Goal: Information Seeking & Learning: Learn about a topic

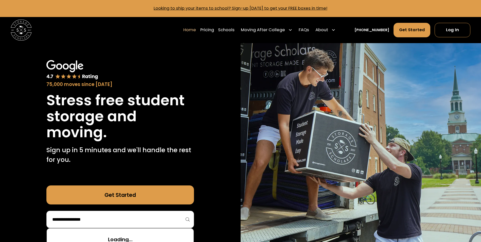
click at [134, 219] on input "search" at bounding box center [120, 219] width 137 height 9
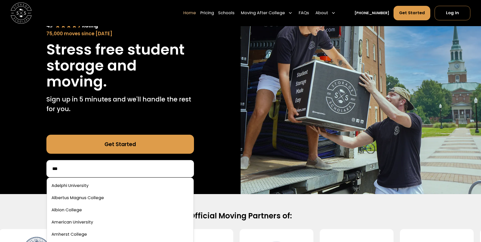
click at [120, 170] on input "***" at bounding box center [120, 168] width 137 height 9
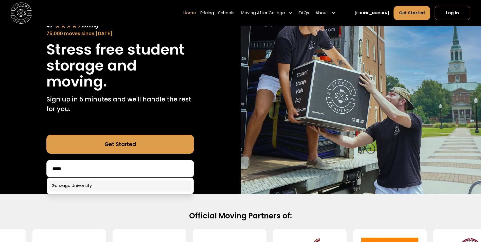
type input "*****"
click at [82, 186] on link at bounding box center [120, 185] width 143 height 11
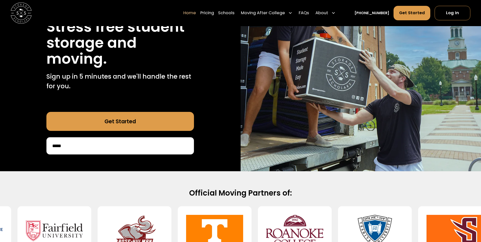
scroll to position [127, 0]
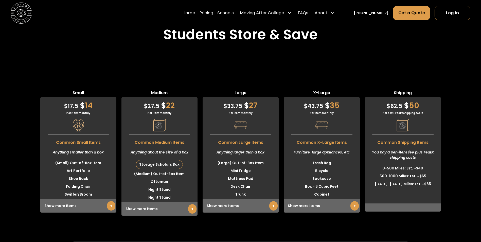
scroll to position [1268, 0]
click at [272, 201] on link "+" at bounding box center [273, 205] width 8 height 9
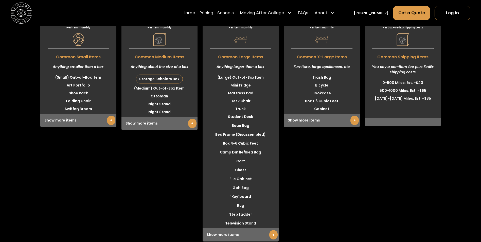
scroll to position [1344, 0]
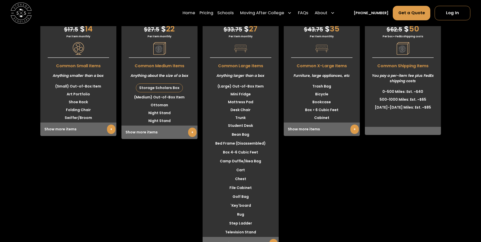
click at [352, 125] on link "+" at bounding box center [355, 129] width 8 height 9
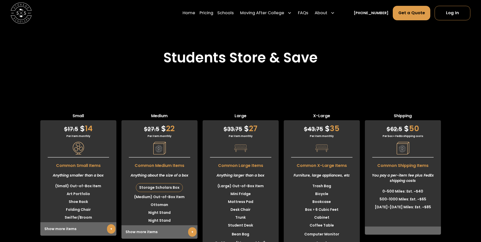
scroll to position [1192, 0]
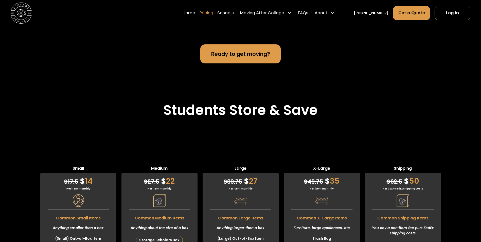
click at [213, 12] on link "Pricing" at bounding box center [207, 13] width 14 height 15
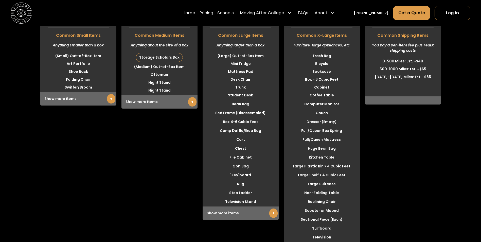
scroll to position [1324, 0]
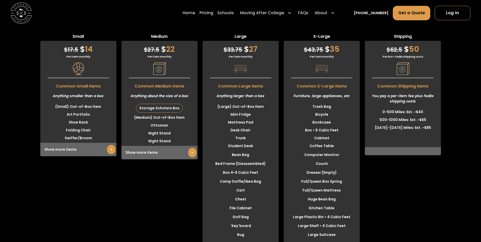
click at [191, 148] on link "+" at bounding box center [192, 152] width 8 height 9
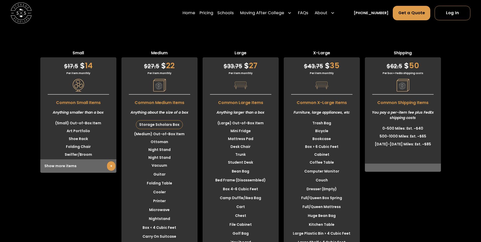
scroll to position [1299, 0]
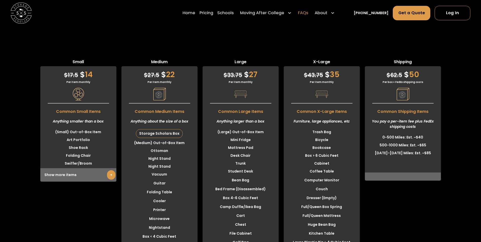
click at [308, 12] on link "FAQs" at bounding box center [303, 13] width 10 height 15
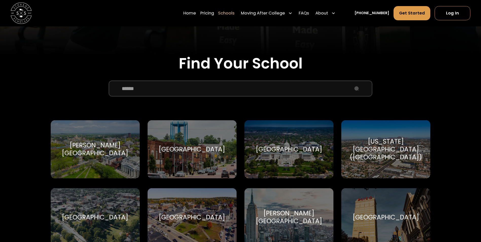
scroll to position [152, 0]
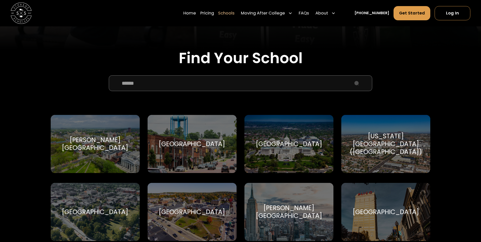
click at [254, 86] on input "School Select Form" at bounding box center [241, 83] width 264 height 16
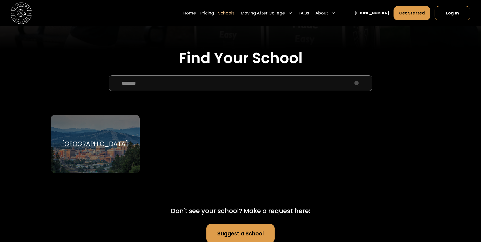
type input "*******"
click at [106, 145] on div "Gonzaga University" at bounding box center [95, 144] width 66 height 8
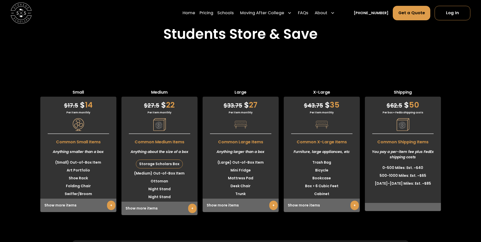
scroll to position [1294, 0]
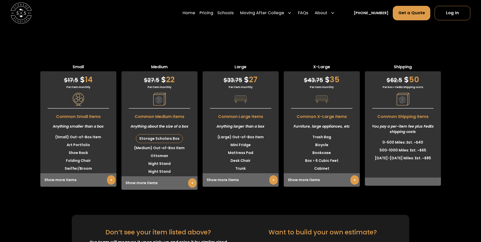
click at [191, 178] on link "+" at bounding box center [192, 182] width 8 height 9
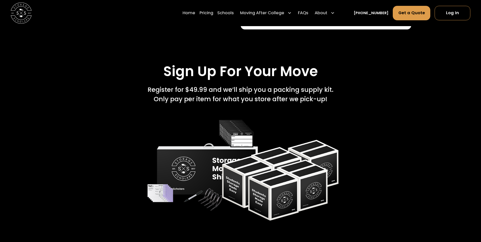
scroll to position [913, 0]
